Goal: Task Accomplishment & Management: Manage account settings

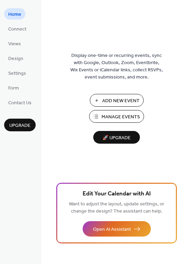
click at [126, 119] on span "Manage Events" at bounding box center [120, 116] width 38 height 7
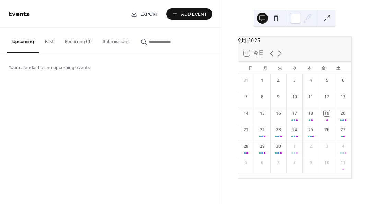
click at [87, 40] on button "Recurring (4)" at bounding box center [78, 40] width 38 height 24
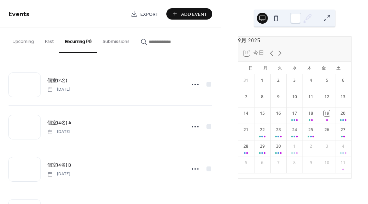
click at [62, 80] on span "個室(2名)" at bounding box center [57, 80] width 20 height 7
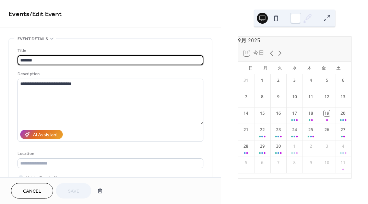
type input "**********"
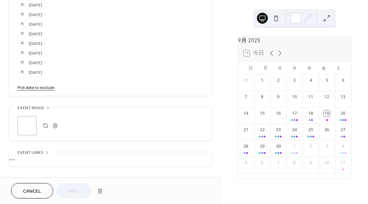
scroll to position [1213, 0]
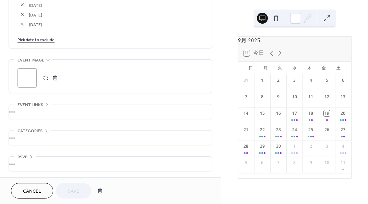
click at [41, 39] on link "Pick date to exclude" at bounding box center [35, 39] width 37 height 7
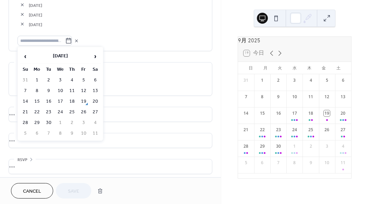
click at [59, 103] on td "17" at bounding box center [60, 101] width 11 height 10
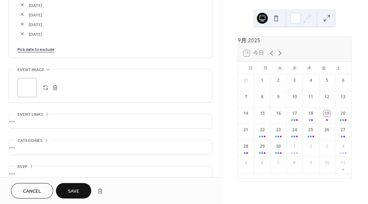
click at [48, 50] on link "Pick date to exclude" at bounding box center [35, 48] width 37 height 7
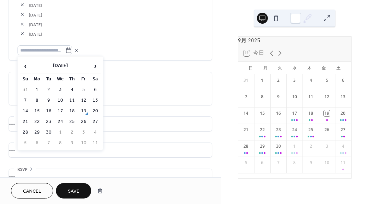
click at [69, 109] on td "18" at bounding box center [71, 111] width 11 height 10
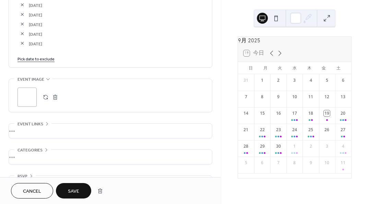
click at [50, 58] on link "Pick date to exclude" at bounding box center [35, 58] width 37 height 7
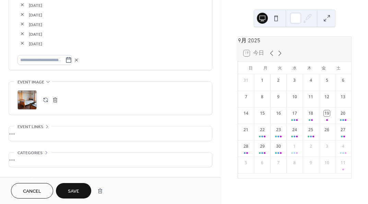
click at [76, 185] on button "Save" at bounding box center [73, 190] width 35 height 15
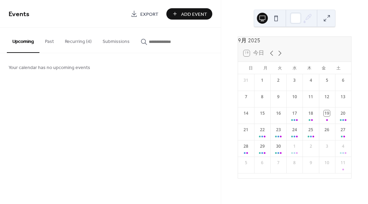
click at [79, 40] on button "Recurring (4)" at bounding box center [78, 40] width 38 height 24
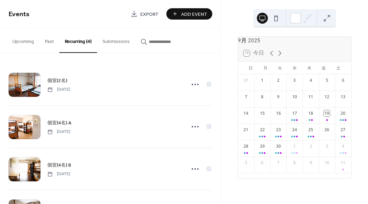
click at [65, 125] on span "個室(4名) A" at bounding box center [59, 122] width 24 height 7
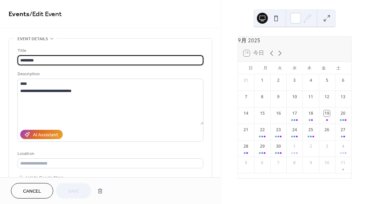
type input "**********"
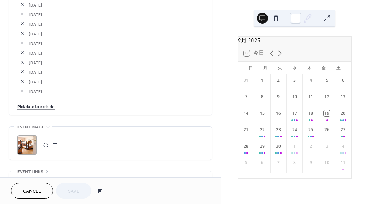
scroll to position [994, 0]
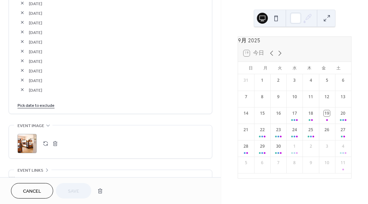
click at [49, 104] on link "Pick date to exclude" at bounding box center [35, 104] width 37 height 7
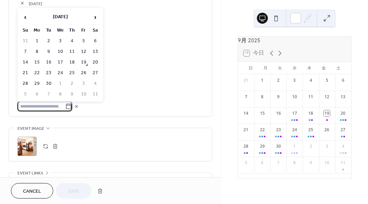
click at [61, 62] on td "17" at bounding box center [60, 62] width 11 height 10
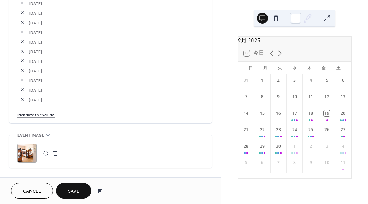
click at [48, 111] on link "Pick date to exclude" at bounding box center [35, 114] width 37 height 7
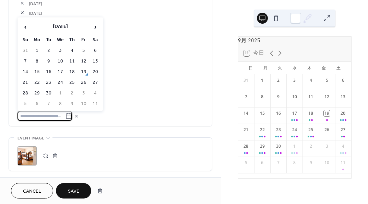
click at [71, 72] on td "18" at bounding box center [71, 72] width 11 height 10
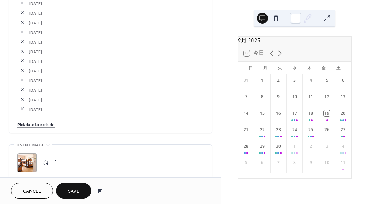
click at [71, 187] on span "Save" at bounding box center [73, 190] width 11 height 7
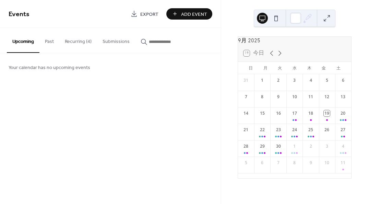
click at [78, 44] on button "Recurring (4)" at bounding box center [78, 40] width 38 height 24
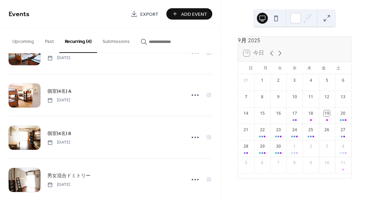
scroll to position [38, 0]
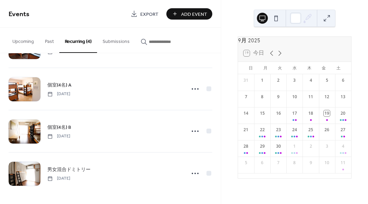
click at [65, 127] on span "個室(4名) B" at bounding box center [59, 127] width 24 height 7
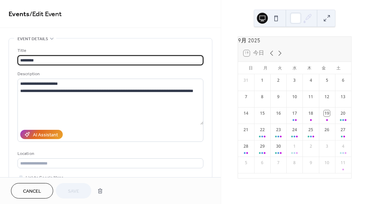
type input "**********"
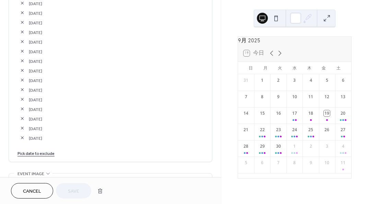
scroll to position [1097, 0]
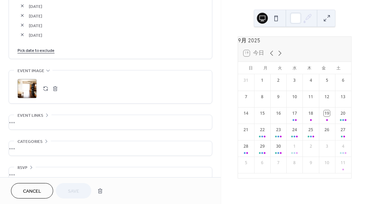
click at [49, 49] on link "Pick date to exclude" at bounding box center [35, 49] width 37 height 7
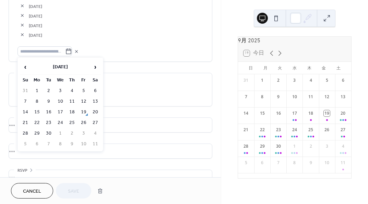
click at [61, 111] on td "17" at bounding box center [60, 112] width 11 height 10
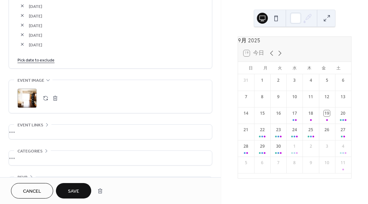
click at [48, 60] on link "Pick date to exclude" at bounding box center [35, 59] width 37 height 7
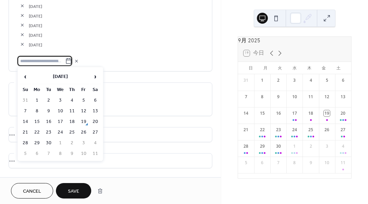
click at [72, 122] on td "18" at bounding box center [71, 122] width 11 height 10
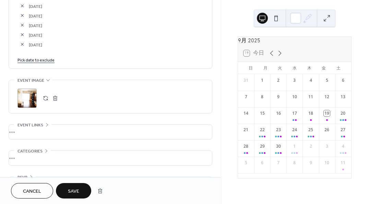
click at [72, 191] on span "Save" at bounding box center [73, 190] width 11 height 7
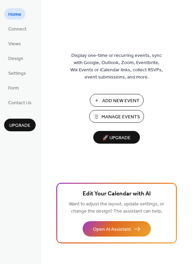
click at [110, 119] on span "Manage Events" at bounding box center [120, 116] width 38 height 7
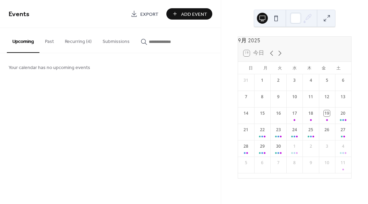
click at [79, 44] on button "Recurring (4)" at bounding box center [78, 40] width 38 height 24
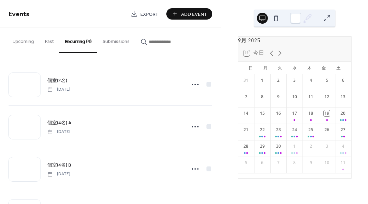
scroll to position [38, 0]
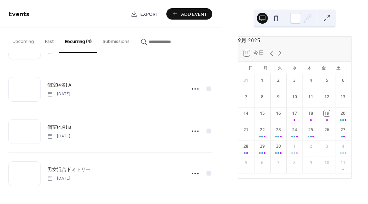
click at [69, 166] on span "男女混合ドミトリー" at bounding box center [68, 169] width 43 height 7
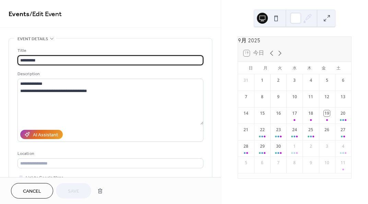
type input "**********"
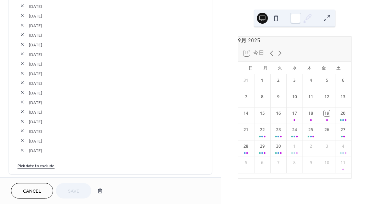
scroll to position [891, 0]
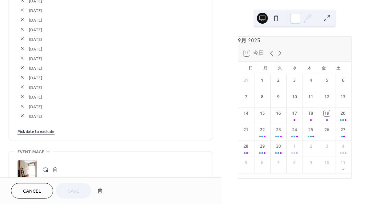
click at [32, 131] on link "Pick date to exclude" at bounding box center [35, 130] width 37 height 7
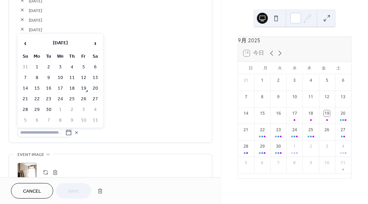
click at [59, 89] on td "17" at bounding box center [60, 88] width 11 height 10
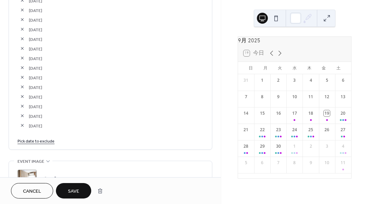
click at [39, 139] on link "Pick date to exclude" at bounding box center [35, 140] width 37 height 7
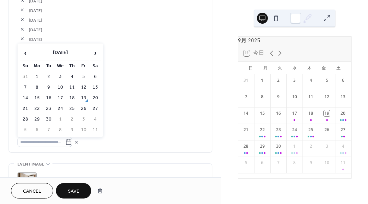
click at [71, 93] on td "18" at bounding box center [71, 98] width 11 height 10
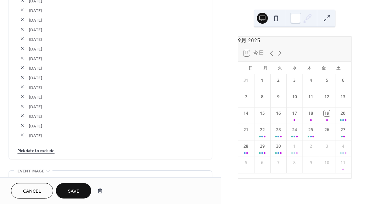
click at [77, 190] on span "Save" at bounding box center [73, 190] width 11 height 7
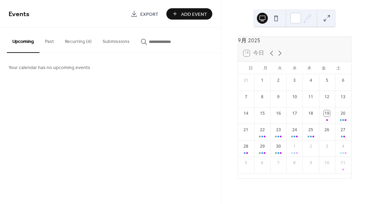
click at [74, 45] on button "Recurring (4)" at bounding box center [78, 40] width 38 height 24
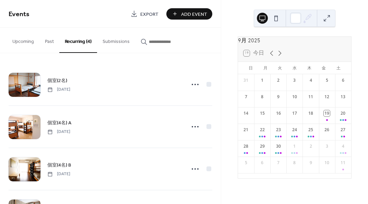
scroll to position [34, 0]
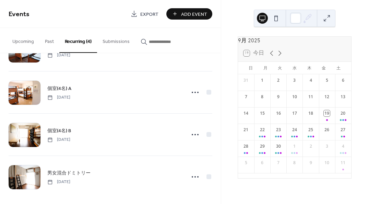
click at [65, 131] on span "個室(4名) B" at bounding box center [59, 130] width 24 height 7
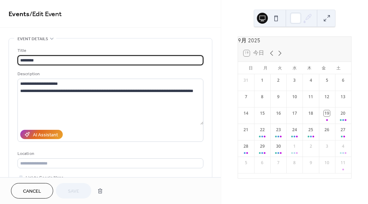
type input "**********"
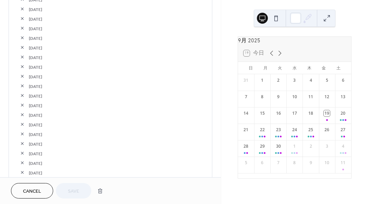
scroll to position [891, 0]
click at [22, 103] on button "button" at bounding box center [22, 106] width 10 height 10
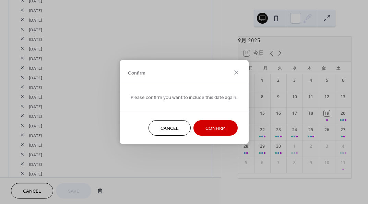
click at [207, 130] on span "Confirm" at bounding box center [215, 128] width 20 height 7
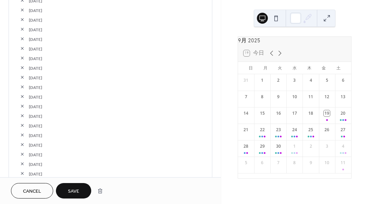
click at [72, 187] on span "Save" at bounding box center [73, 190] width 11 height 7
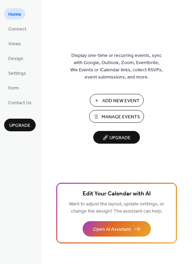
click at [106, 118] on span "Manage Events" at bounding box center [120, 116] width 38 height 7
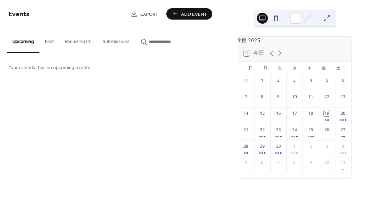
click at [80, 44] on button "Recurring (4)" at bounding box center [78, 40] width 38 height 24
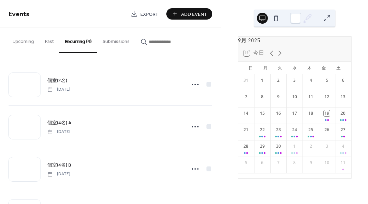
scroll to position [34, 0]
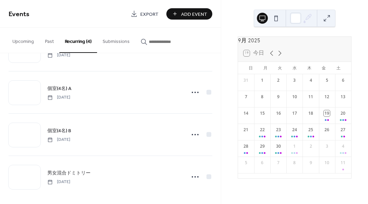
click at [57, 88] on span "個室(4名) A" at bounding box center [59, 88] width 24 height 7
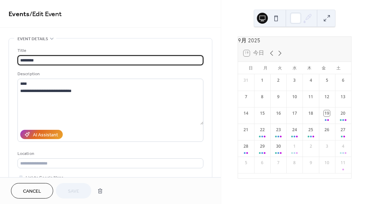
type input "**********"
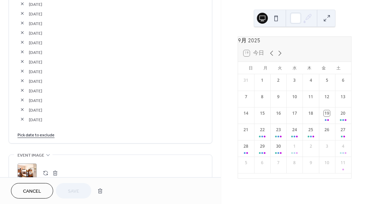
scroll to position [994, 0]
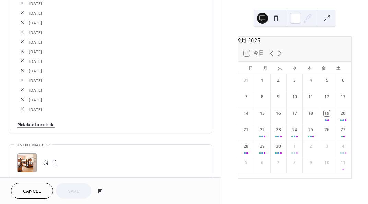
click at [39, 122] on link "Pick date to exclude" at bounding box center [35, 123] width 37 height 7
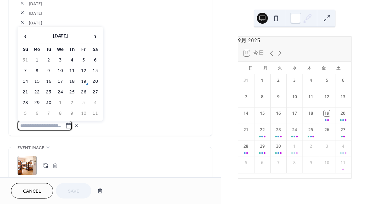
click at [96, 37] on span "›" at bounding box center [95, 36] width 10 height 14
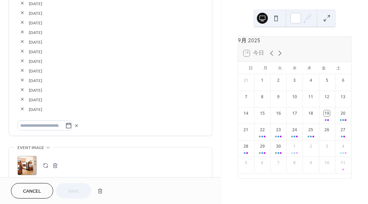
click at [69, 125] on icon at bounding box center [68, 125] width 7 height 7
click at [65, 125] on input "text" at bounding box center [41, 125] width 48 height 10
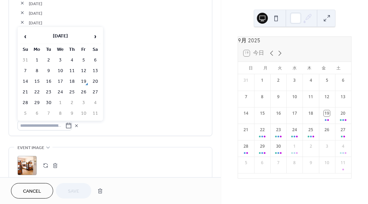
click at [97, 35] on span "›" at bounding box center [95, 36] width 10 height 14
click at [28, 79] on td "12" at bounding box center [25, 81] width 11 height 10
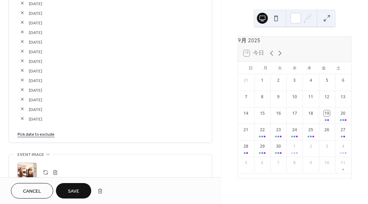
click at [21, 118] on button "button" at bounding box center [22, 118] width 10 height 10
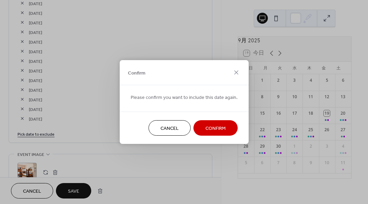
click at [218, 130] on span "Confirm" at bounding box center [215, 128] width 20 height 7
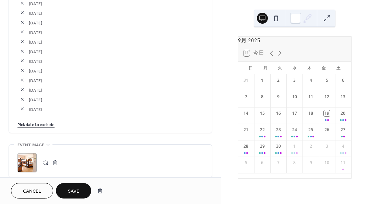
click at [47, 124] on link "Pick date to exclude" at bounding box center [35, 123] width 37 height 7
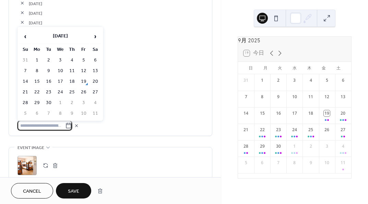
click at [96, 35] on span "›" at bounding box center [95, 36] width 10 height 14
click at [27, 89] on td "19" at bounding box center [25, 92] width 11 height 10
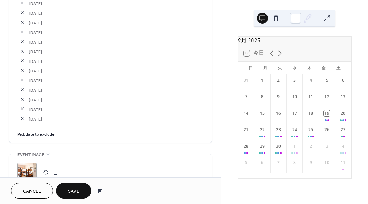
click at [50, 133] on link "Pick date to exclude" at bounding box center [35, 133] width 37 height 7
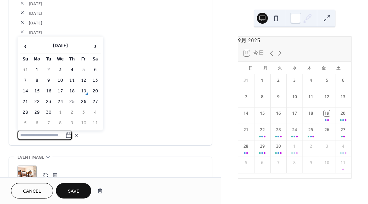
click at [74, 100] on td "25" at bounding box center [71, 102] width 11 height 10
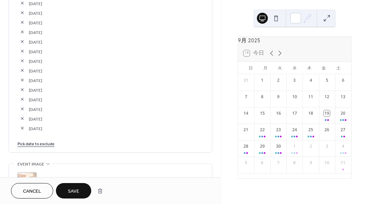
click at [50, 142] on link "Pick date to exclude" at bounding box center [35, 142] width 37 height 7
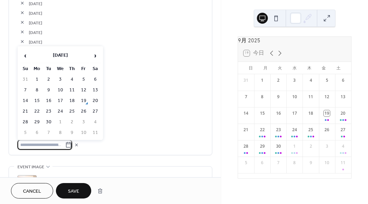
click at [80, 110] on td "26" at bounding box center [83, 111] width 11 height 10
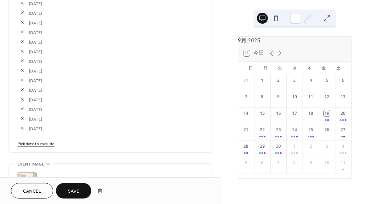
click at [68, 182] on div "Cancel Save" at bounding box center [110, 190] width 221 height 27
click at [70, 187] on span "Save" at bounding box center [73, 190] width 11 height 7
